Goal: Task Accomplishment & Management: Manage account settings

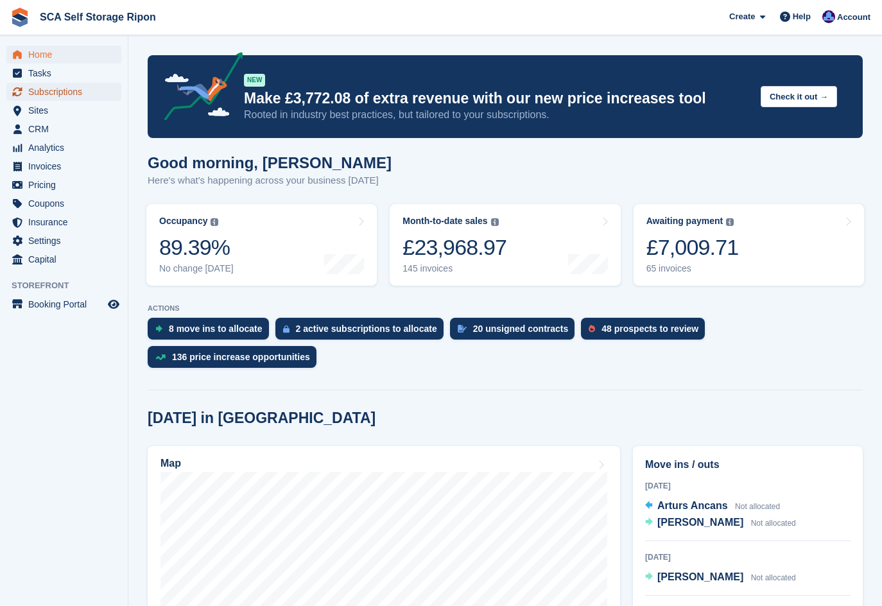
click at [77, 93] on span "Subscriptions" at bounding box center [66, 92] width 77 height 18
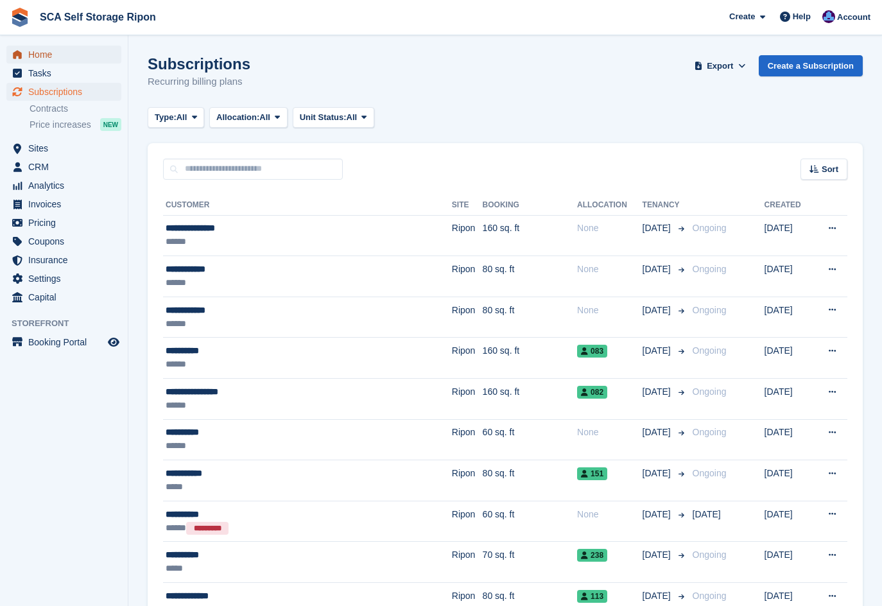
click at [46, 51] on span "Home" at bounding box center [66, 55] width 77 height 18
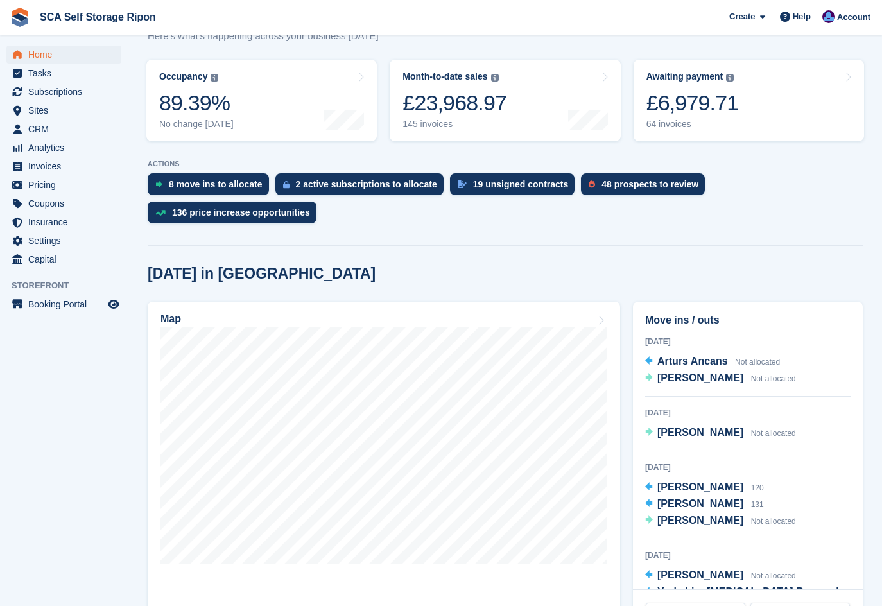
scroll to position [193, 0]
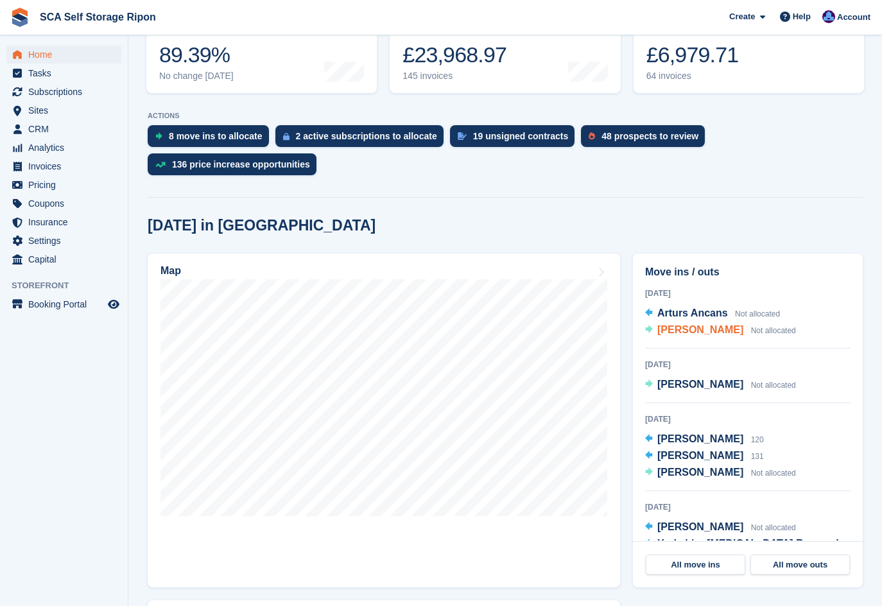
click at [691, 324] on span "Tom Vivian" at bounding box center [701, 329] width 86 height 11
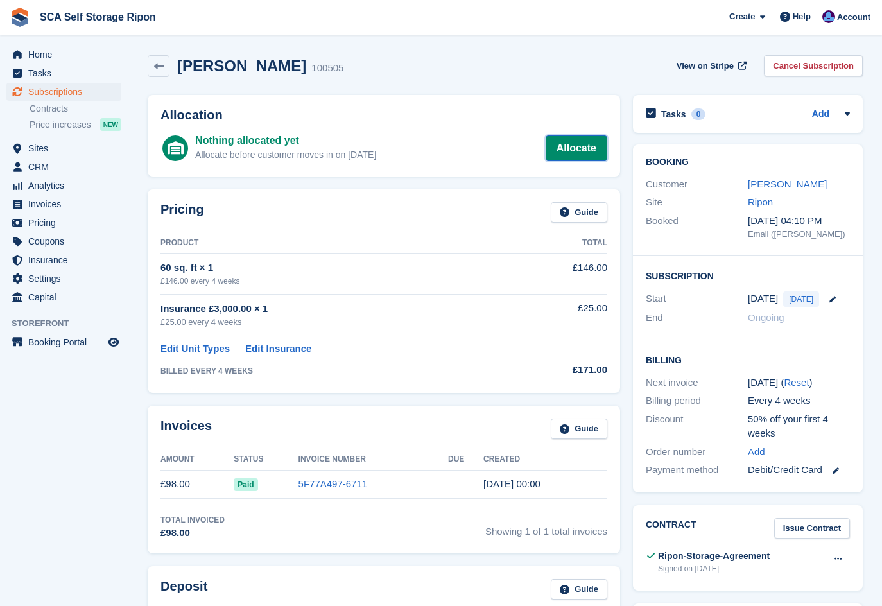
click at [586, 144] on link "Allocate" at bounding box center [577, 148] width 62 height 26
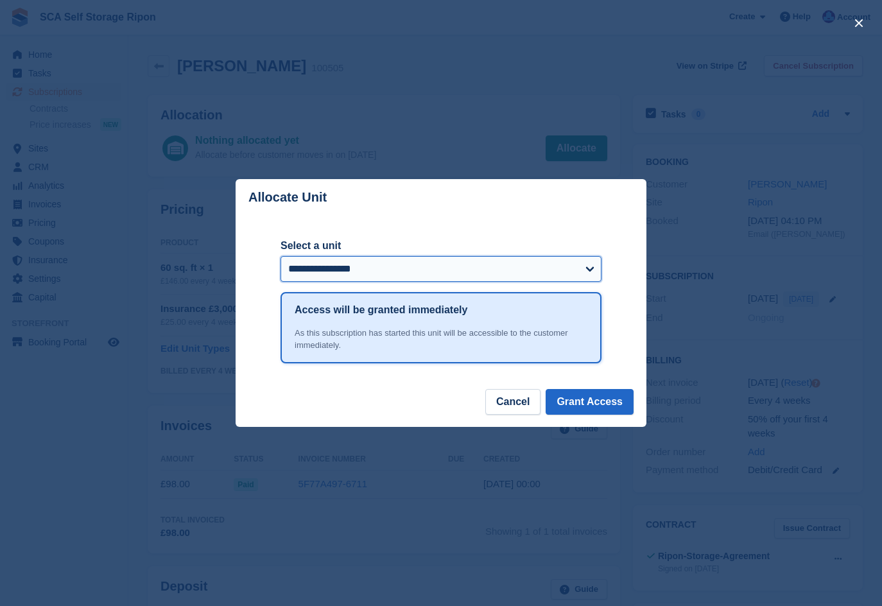
click at [361, 274] on select "**********" at bounding box center [441, 269] width 321 height 26
select select "*****"
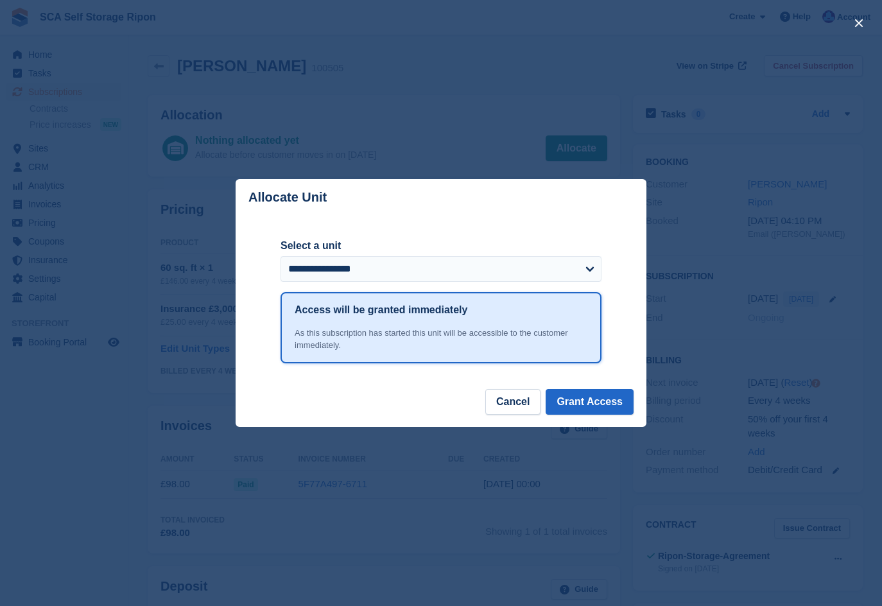
click at [579, 202] on header "Allocate Unit" at bounding box center [441, 197] width 411 height 37
drag, startPoint x: 510, startPoint y: 399, endPoint x: 485, endPoint y: 279, distance: 123.3
click at [510, 400] on button "Cancel" at bounding box center [512, 402] width 55 height 26
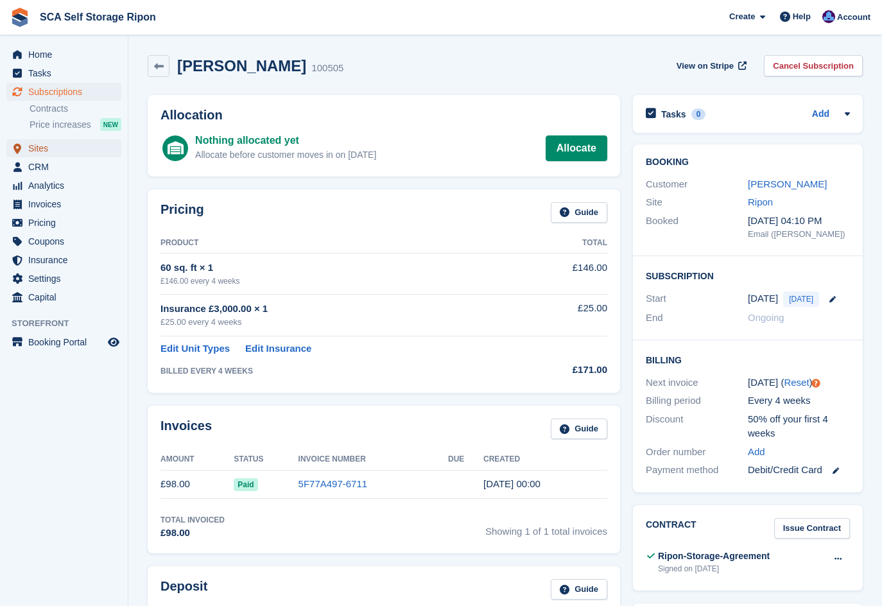
click at [37, 150] on span "Sites" at bounding box center [66, 148] width 77 height 18
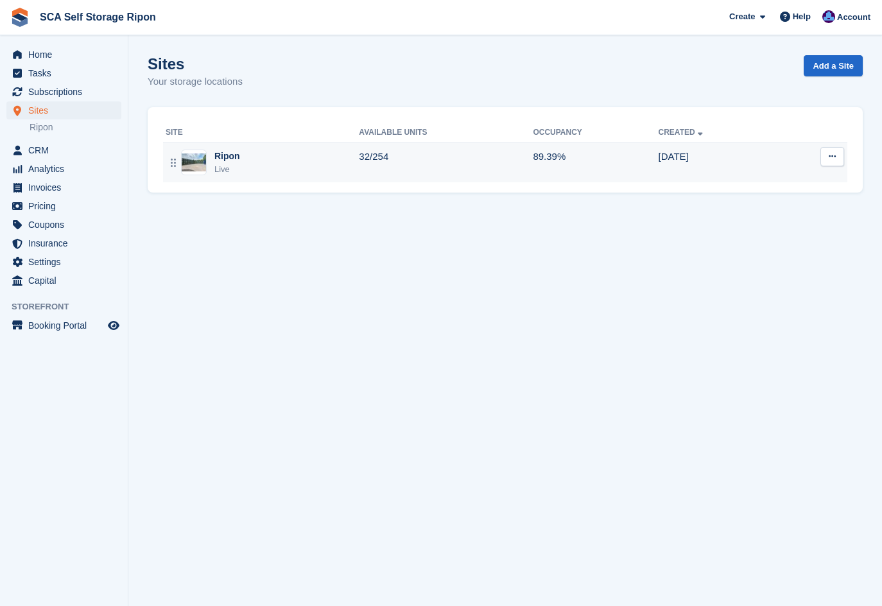
click at [260, 170] on div "Ripon Live" at bounding box center [262, 163] width 193 height 26
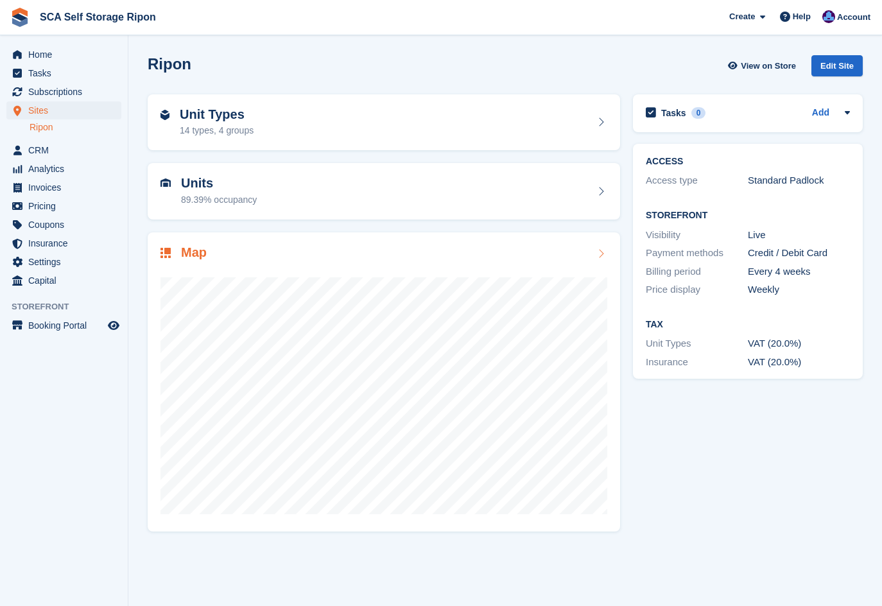
click at [188, 247] on h2 "Map" at bounding box center [194, 252] width 26 height 15
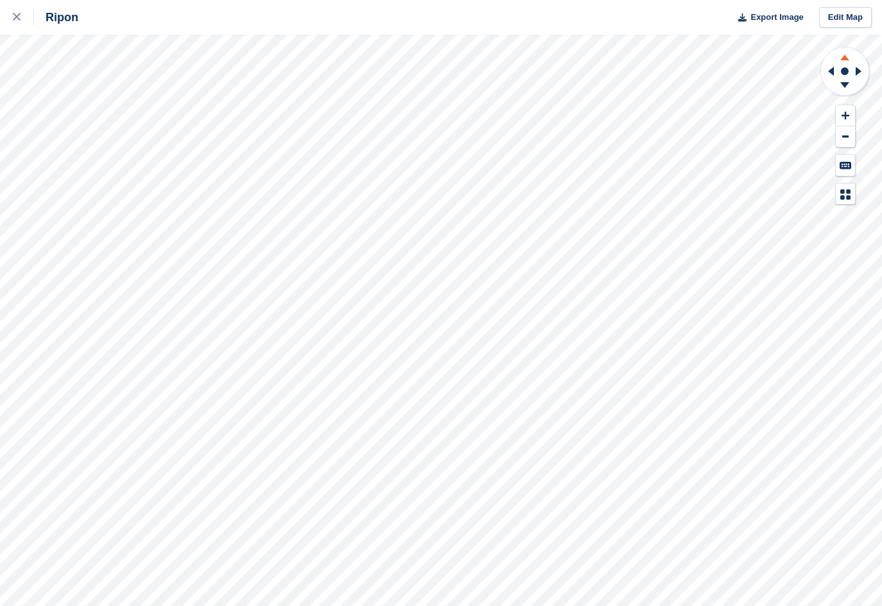
click at [844, 62] on icon at bounding box center [844, 56] width 33 height 16
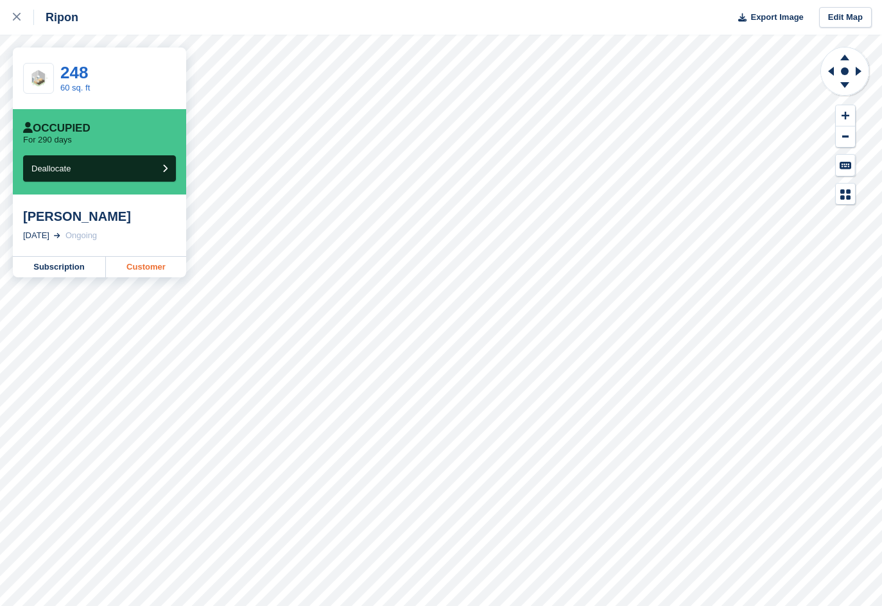
click at [144, 267] on link "Customer" at bounding box center [146, 267] width 80 height 21
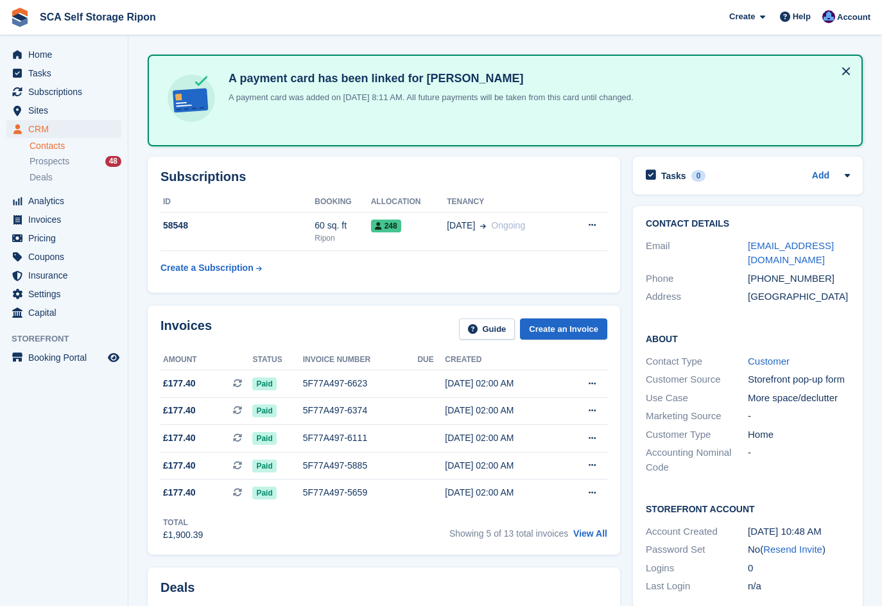
scroll to position [41, 0]
